Goal: Task Accomplishment & Management: Manage account settings

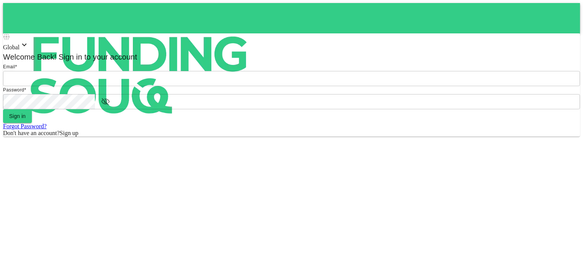
click at [258, 86] on input "email" at bounding box center [291, 78] width 577 height 15
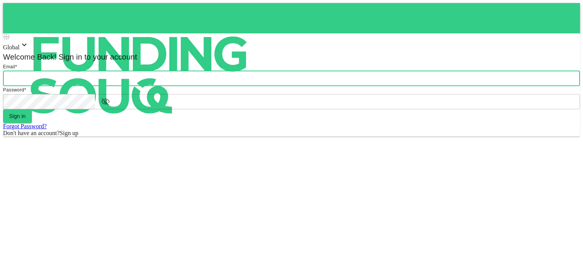
type input "[PERSON_NAME][EMAIL_ADDRESS][DOMAIN_NAME]"
click at [32, 123] on button "Sign in" at bounding box center [17, 116] width 29 height 14
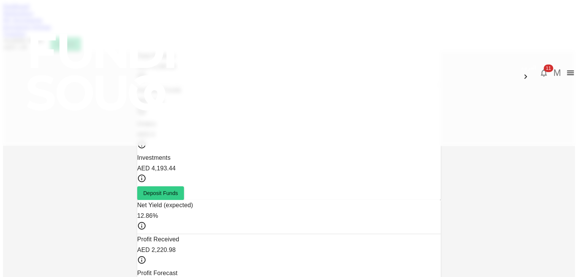
click at [43, 23] on link "My Investments" at bounding box center [22, 20] width 39 height 6
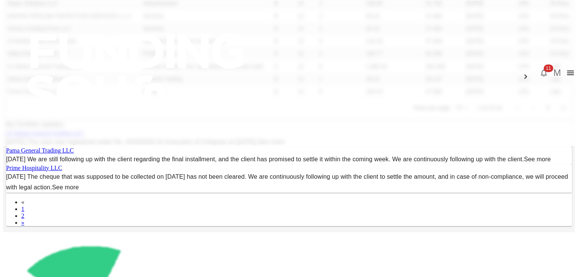
scroll to position [130, 0]
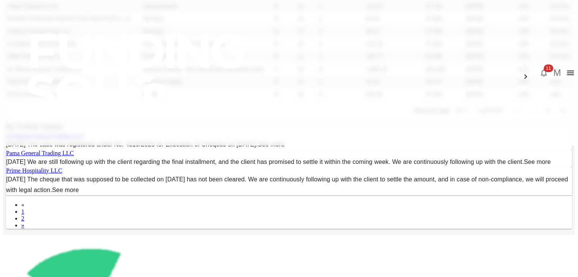
click at [390, 218] on body "العربية 11 M Dashboard Marketplace My Investments Investment Settings Transfers…" at bounding box center [288, 180] width 571 height 614
click at [389, 240] on li "25" at bounding box center [390, 237] width 22 height 14
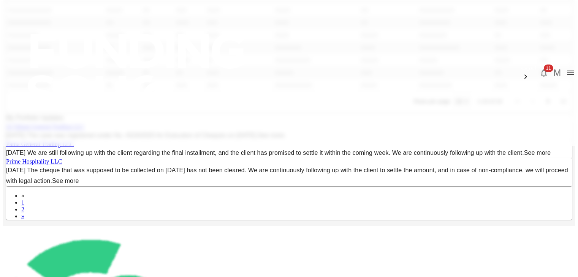
type input "25"
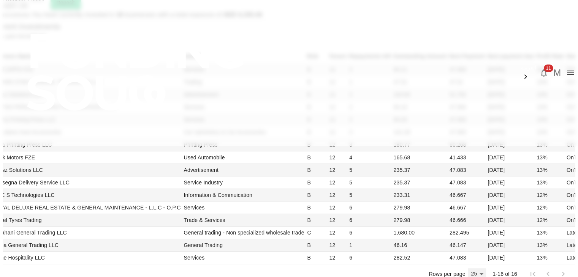
scroll to position [39, 0]
